Goal: Information Seeking & Learning: Learn about a topic

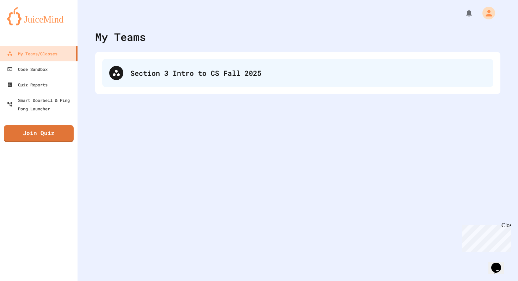
click at [137, 80] on div "Section 3 Intro to CS Fall 2025" at bounding box center [297, 73] width 391 height 28
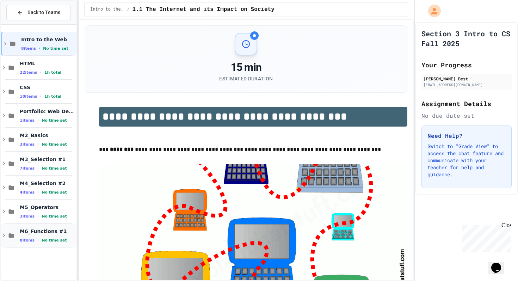
click at [3, 236] on icon at bounding box center [4, 235] width 2 height 3
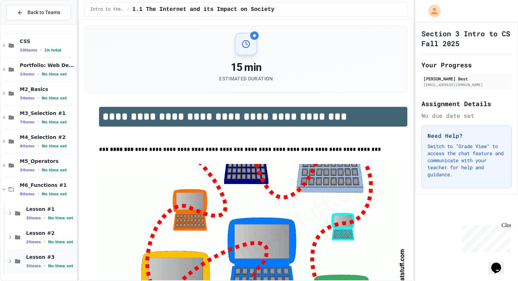
click at [11, 253] on div "Lesson #3 3 items • No time set" at bounding box center [41, 261] width 69 height 24
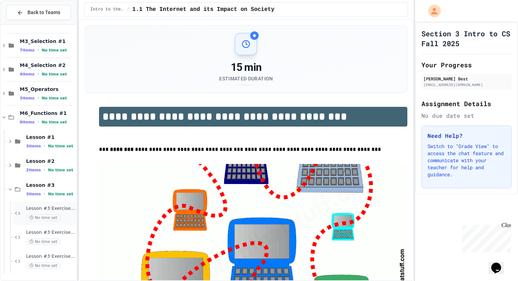
click at [15, 210] on div "Lesson #3 Exercise #3.1 No time set" at bounding box center [44, 213] width 63 height 24
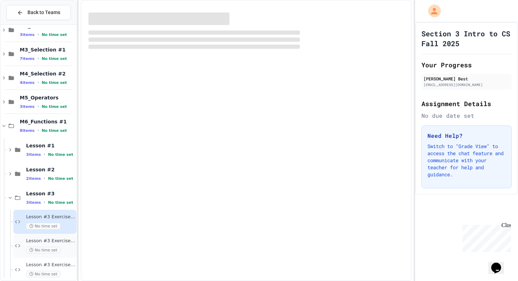
scroll to position [118, 0]
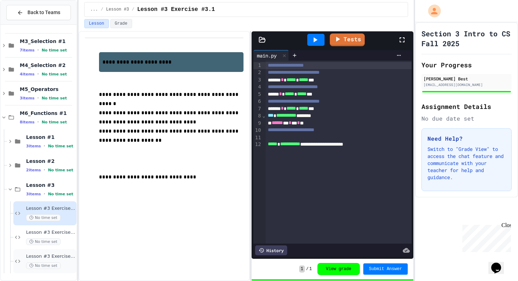
click at [17, 261] on icon at bounding box center [17, 261] width 8 height 6
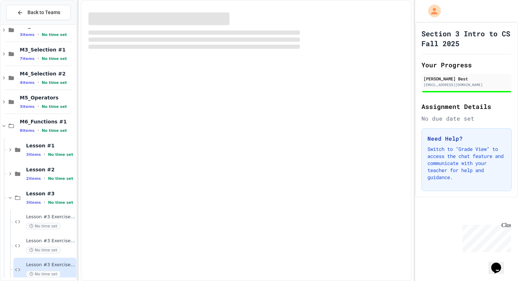
scroll to position [118, 0]
